Goal: Transaction & Acquisition: Purchase product/service

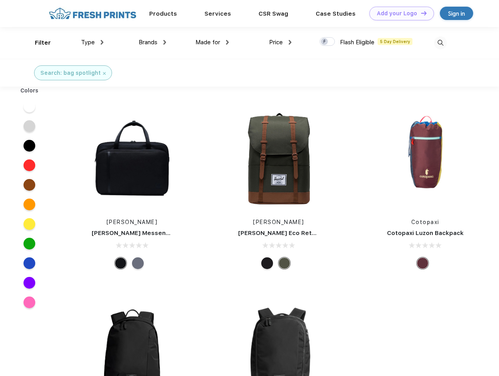
scroll to position [0, 0]
click at [398, 13] on link "Add your Logo Design Tool" at bounding box center [401, 14] width 65 height 14
click at [0, 0] on div "Design Tool" at bounding box center [0, 0] width 0 height 0
click at [420, 13] on link "Add your Logo Design Tool" at bounding box center [401, 14] width 65 height 14
click at [38, 43] on div "Filter" at bounding box center [43, 42] width 16 height 9
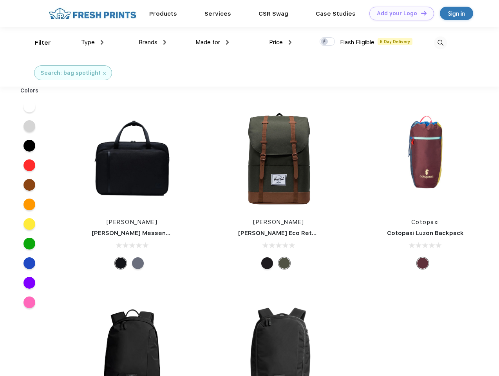
click at [92, 42] on span "Type" at bounding box center [88, 42] width 14 height 7
click at [152, 42] on span "Brands" at bounding box center [148, 42] width 19 height 7
click at [212, 42] on span "Made for" at bounding box center [207, 42] width 25 height 7
click at [280, 42] on span "Price" at bounding box center [276, 42] width 14 height 7
click at [327, 42] on div at bounding box center [326, 41] width 15 height 9
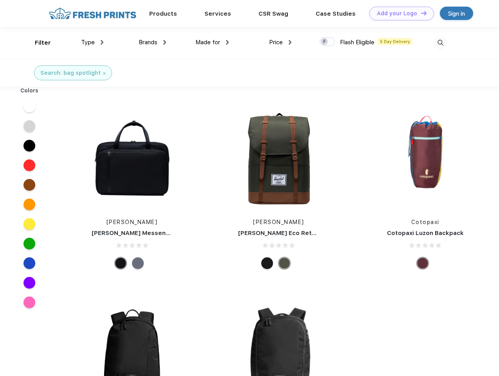
click at [325, 42] on input "checkbox" at bounding box center [321, 39] width 5 height 5
click at [440, 43] on img at bounding box center [440, 42] width 13 height 13
